Goal: Transaction & Acquisition: Subscribe to service/newsletter

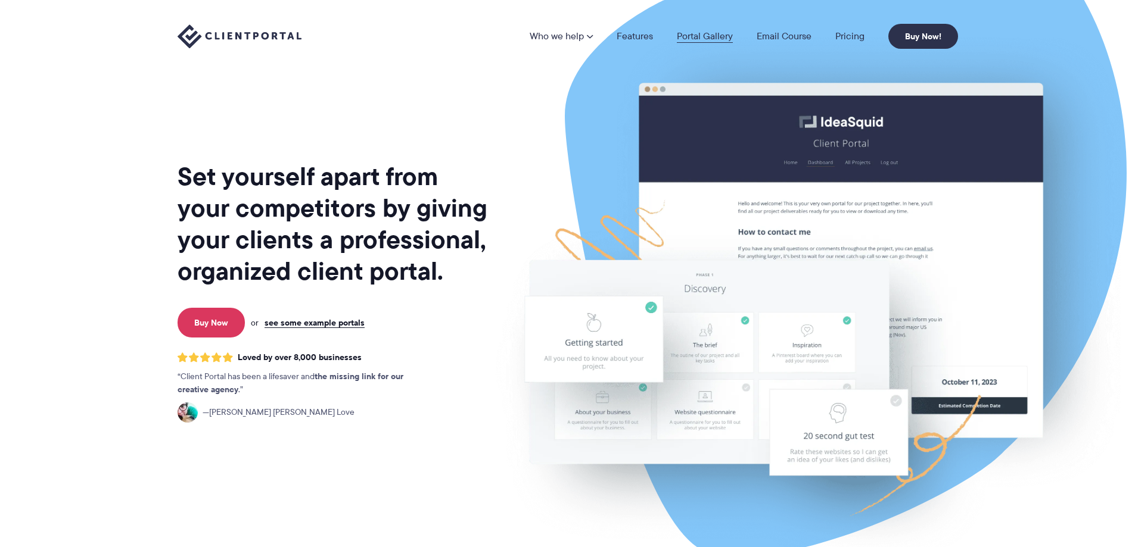
click at [705, 33] on link "Portal Gallery" at bounding box center [705, 37] width 56 height 10
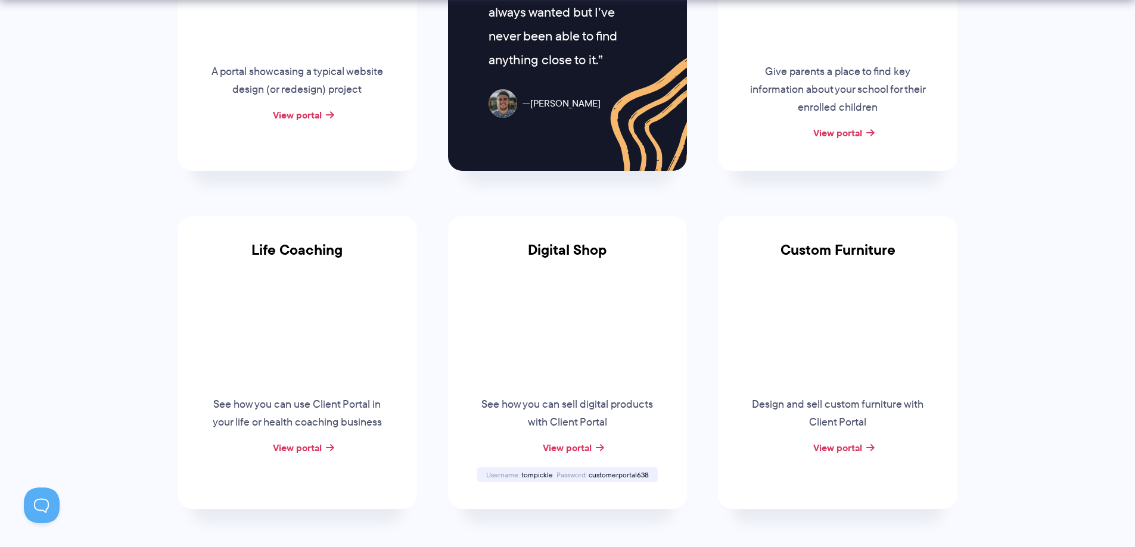
scroll to position [774, 0]
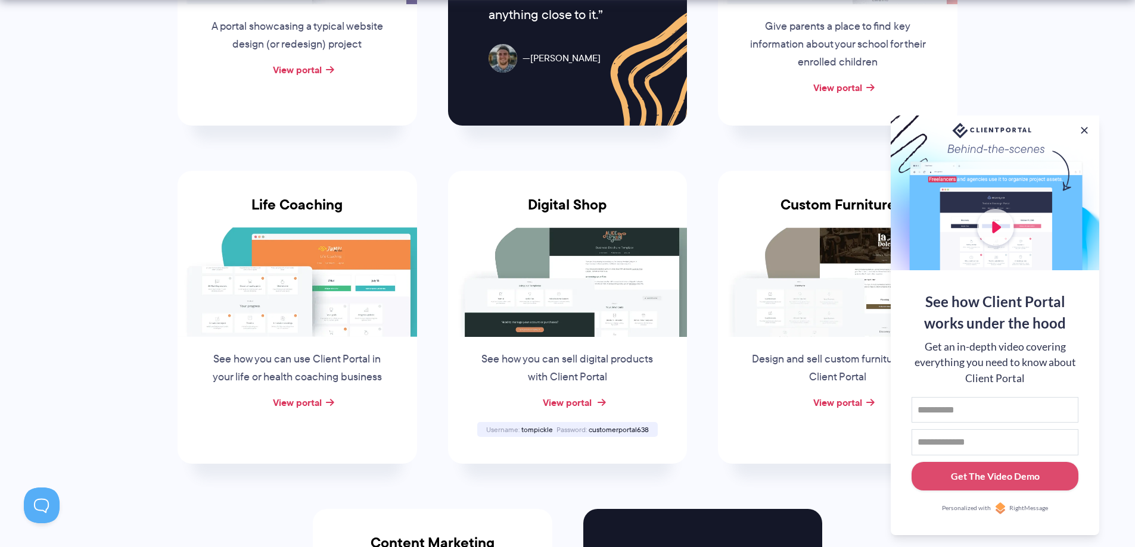
click at [572, 405] on link "View portal" at bounding box center [567, 402] width 49 height 14
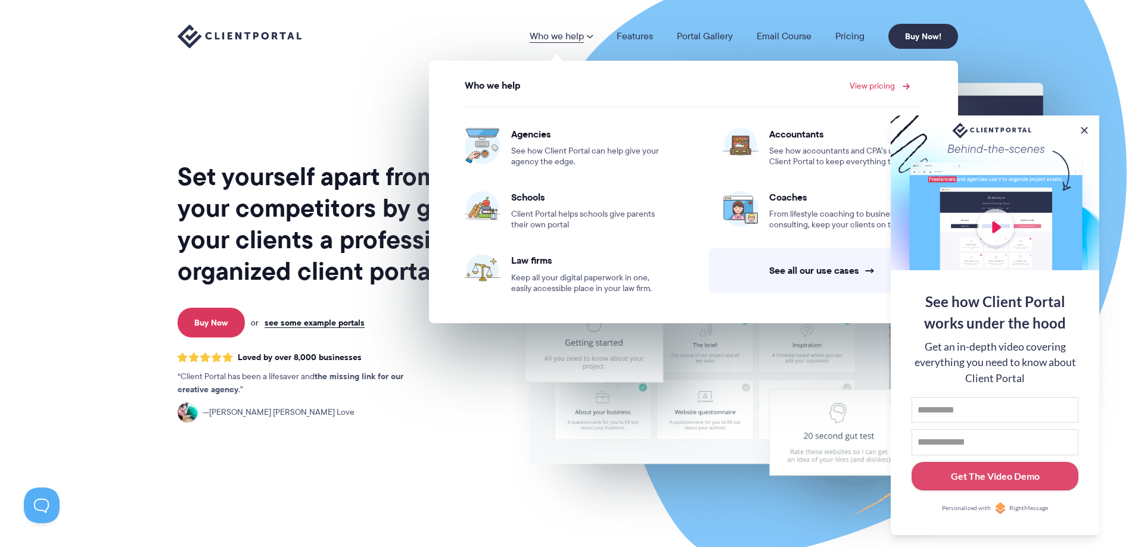
click at [875, 86] on link "View pricing" at bounding box center [877, 86] width 57 height 8
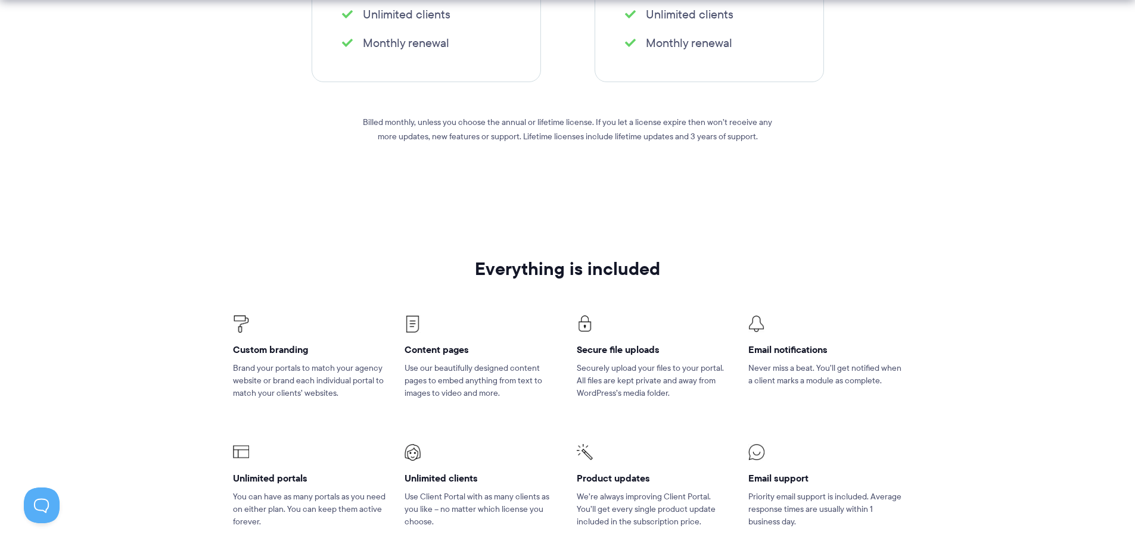
scroll to position [596, 0]
